Goal: Transaction & Acquisition: Purchase product/service

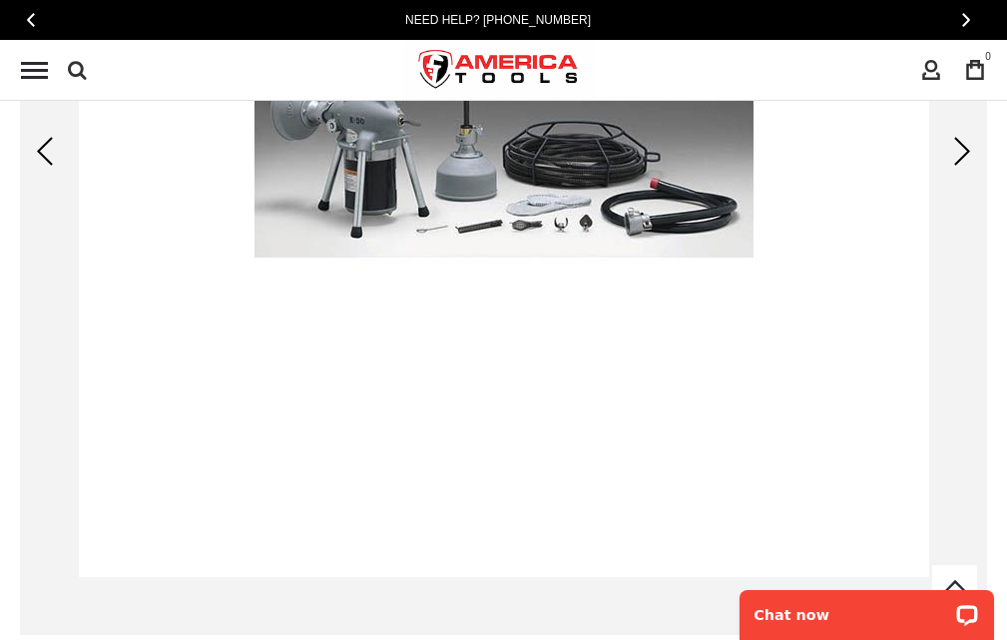
scroll to position [499, 0]
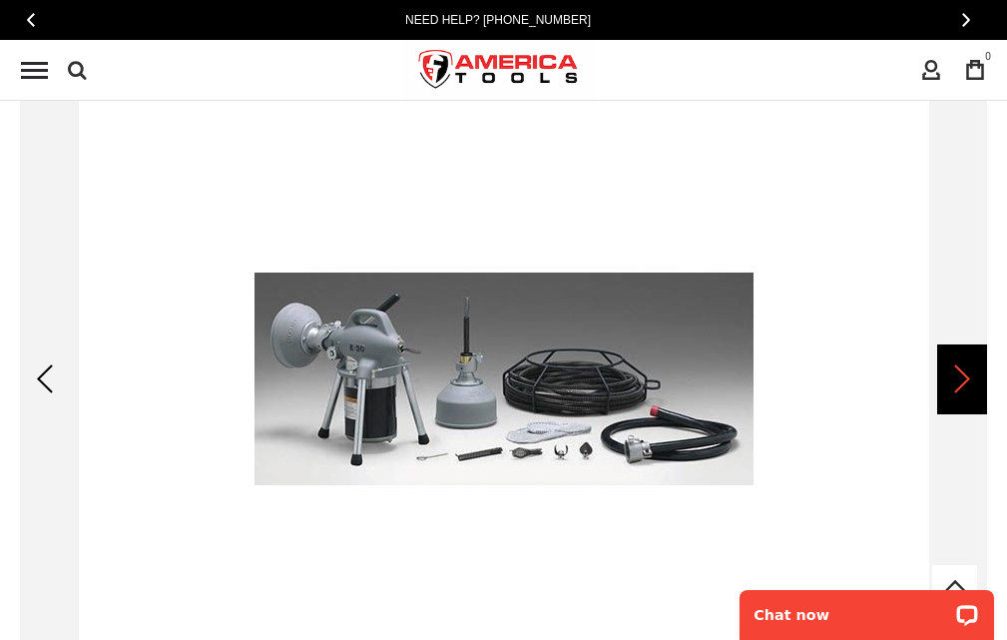
click at [974, 375] on div "Next" at bounding box center [962, 379] width 50 height 70
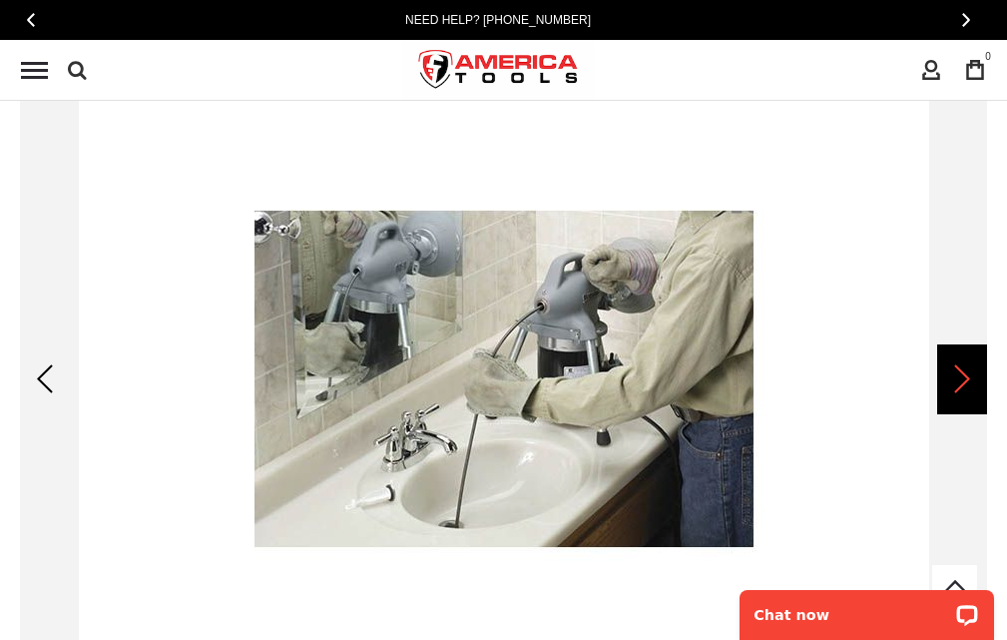
click at [974, 375] on div "Next" at bounding box center [962, 379] width 50 height 70
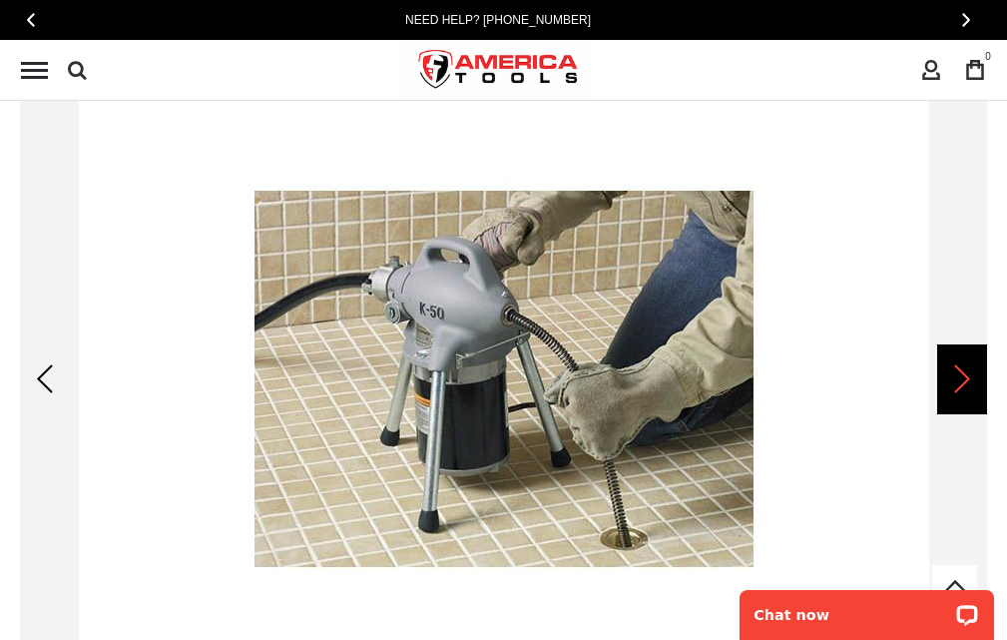
click at [974, 375] on div "Next" at bounding box center [962, 379] width 50 height 70
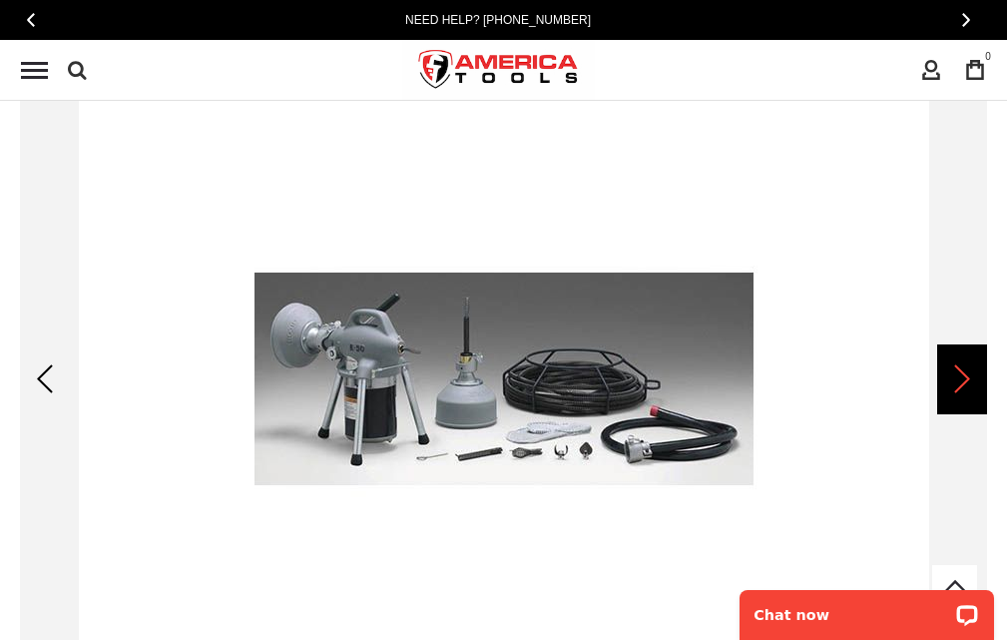
click at [974, 375] on div "Next" at bounding box center [962, 379] width 50 height 70
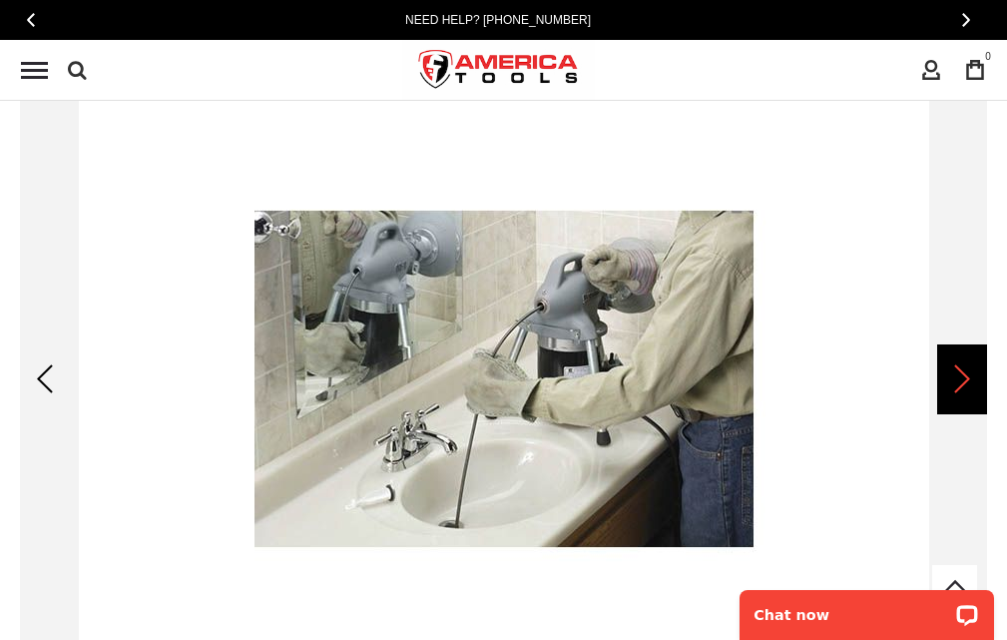
click at [974, 375] on div "Next" at bounding box center [962, 379] width 50 height 70
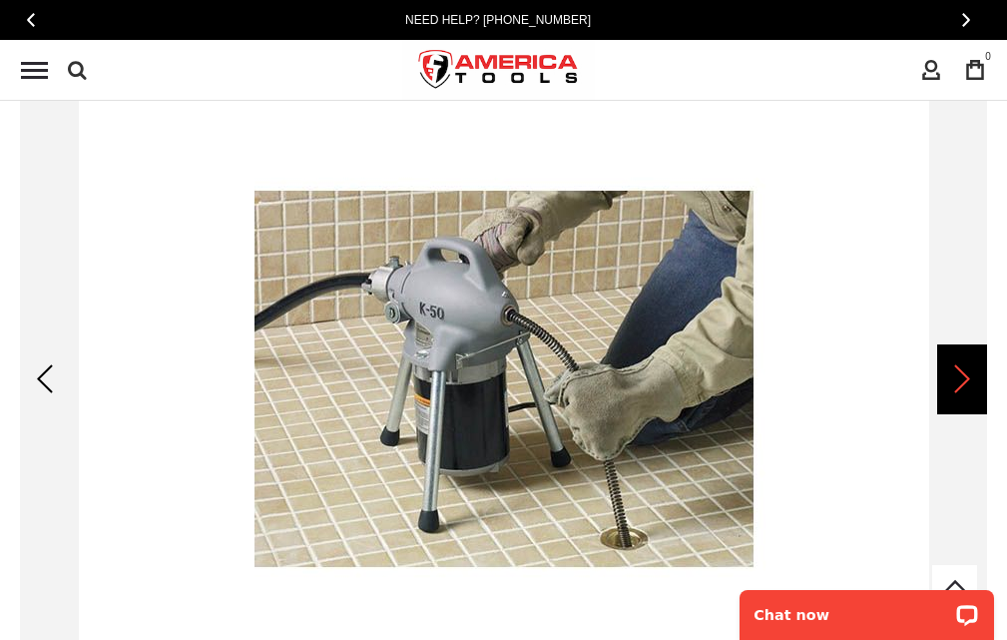
click at [974, 375] on div "Next" at bounding box center [962, 379] width 50 height 70
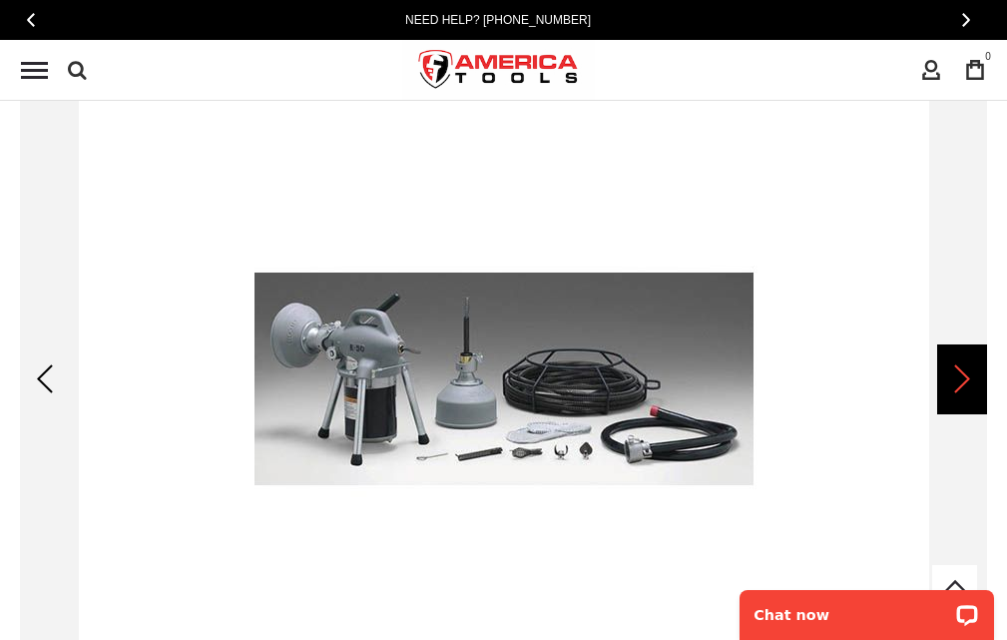
click at [938, 381] on div "Next" at bounding box center [962, 379] width 50 height 70
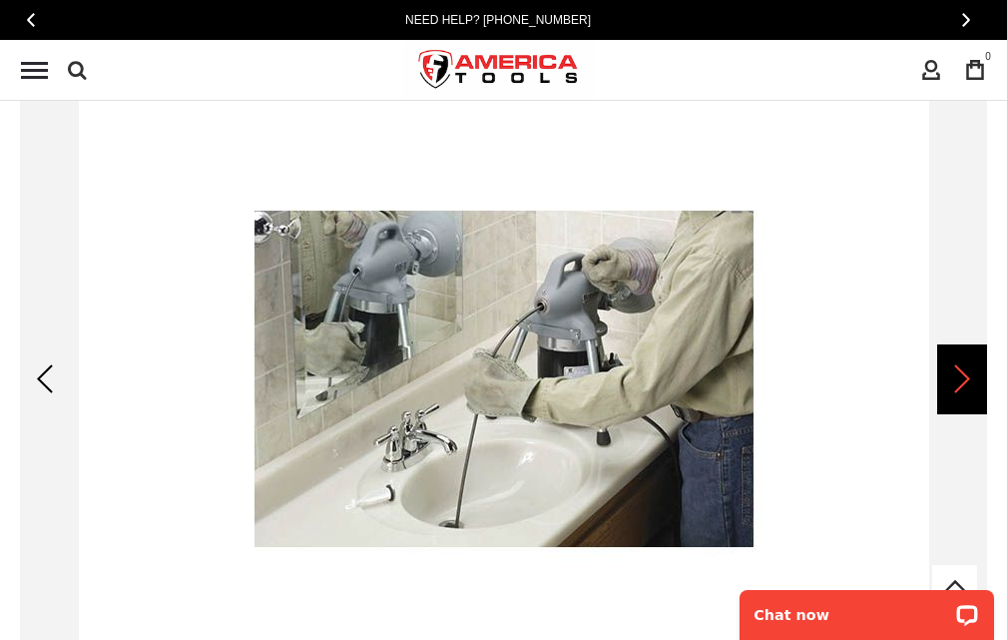
click at [938, 381] on div "Next" at bounding box center [962, 379] width 50 height 70
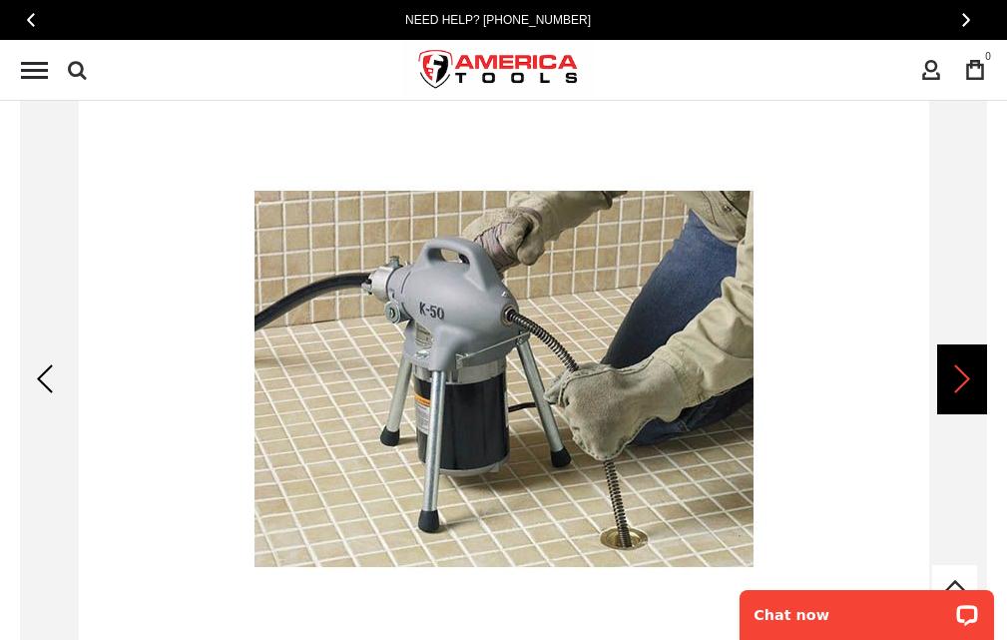
click at [938, 381] on div "Next" at bounding box center [962, 379] width 50 height 70
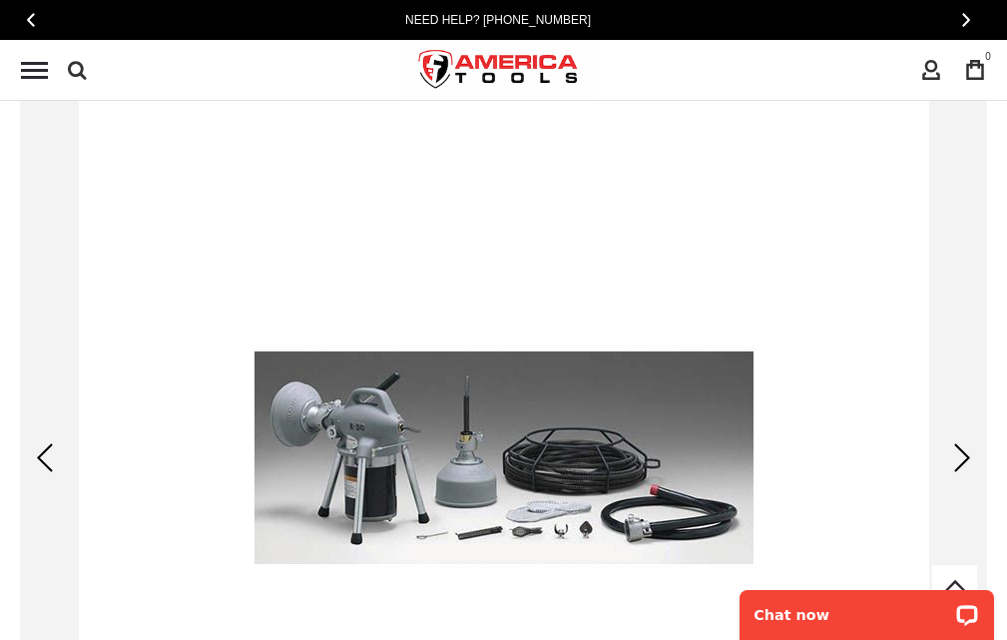
scroll to position [399, 0]
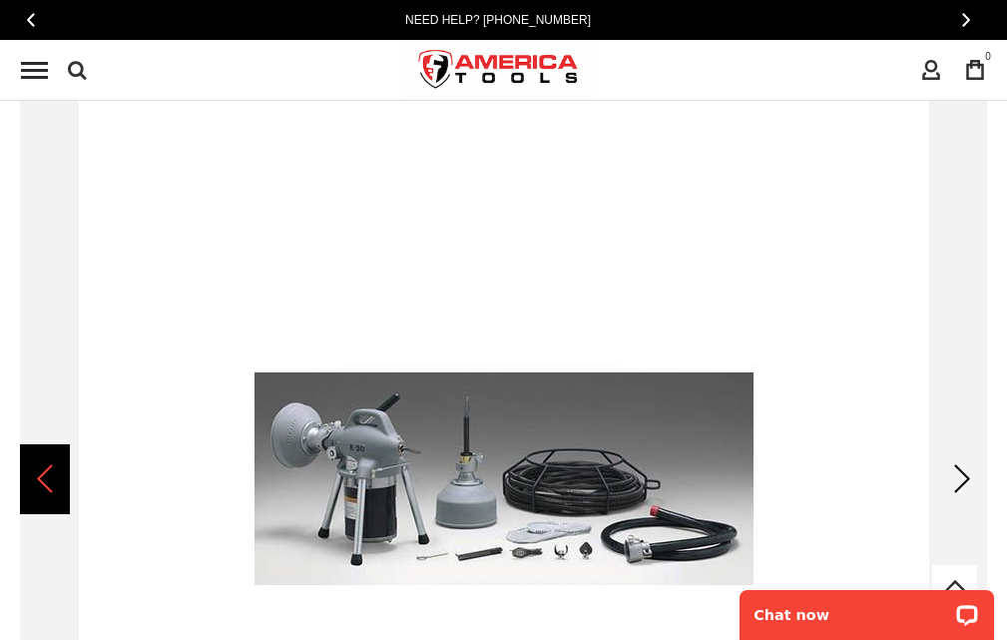
click at [47, 484] on div "Previous" at bounding box center [45, 479] width 50 height 70
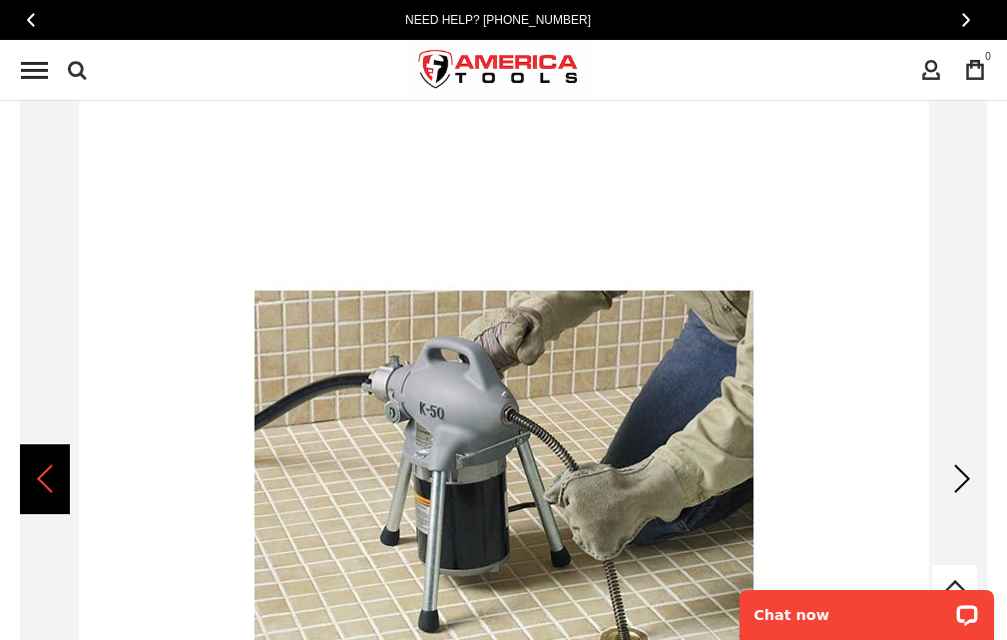
click at [47, 484] on div "Previous" at bounding box center [45, 479] width 50 height 70
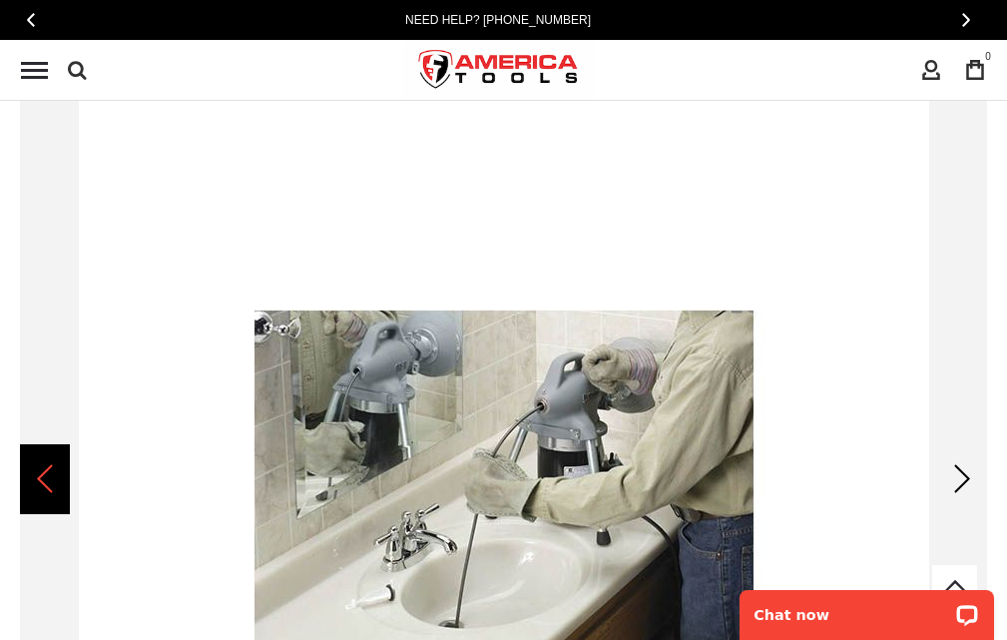
click at [47, 484] on div "Previous" at bounding box center [45, 479] width 50 height 70
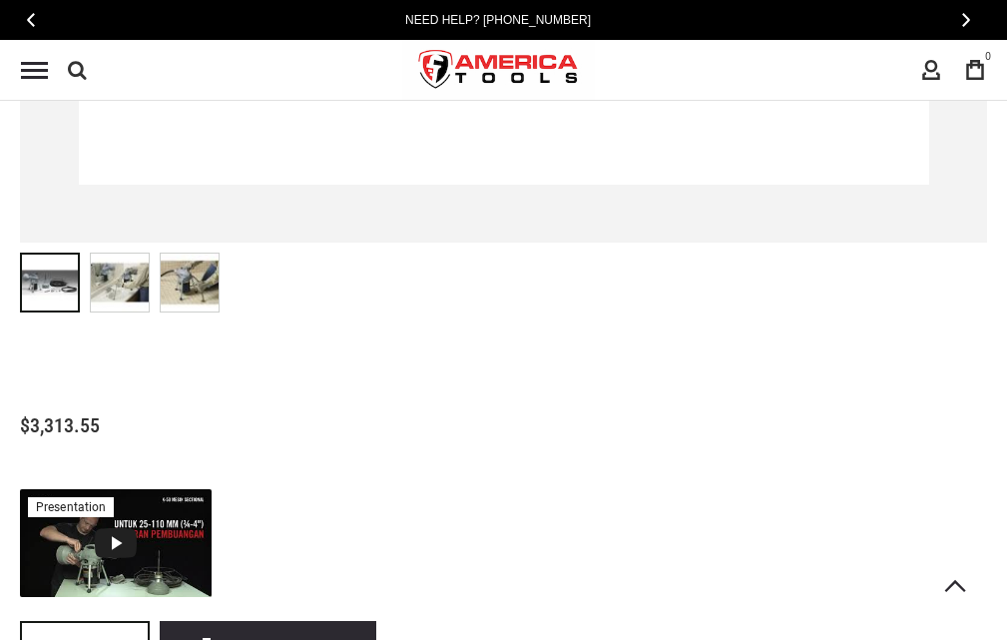
scroll to position [1098, 0]
